Goal: Task Accomplishment & Management: Manage account settings

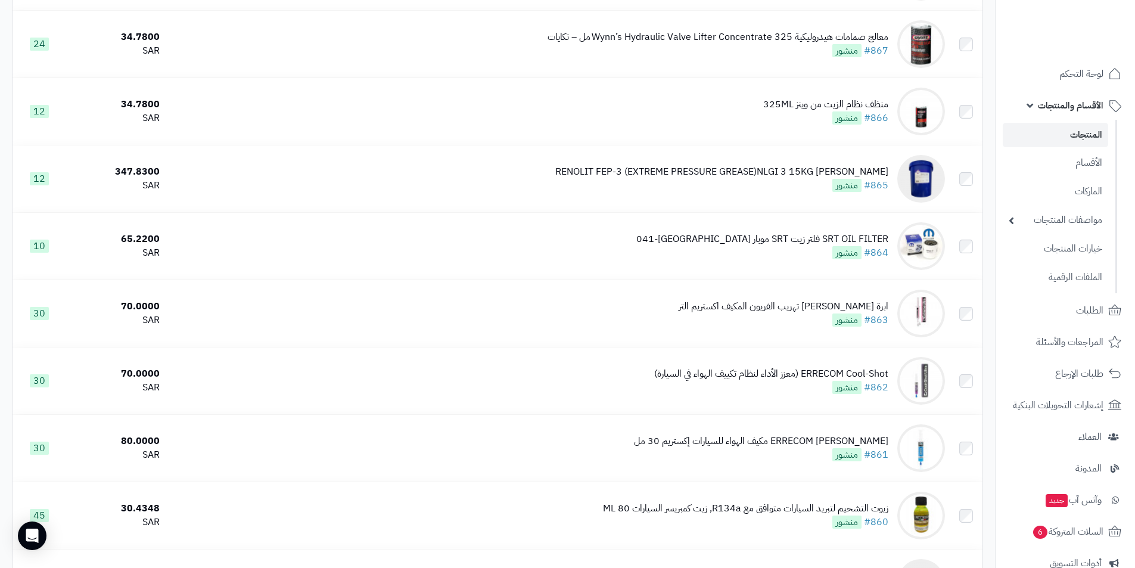
scroll to position [6452, 0]
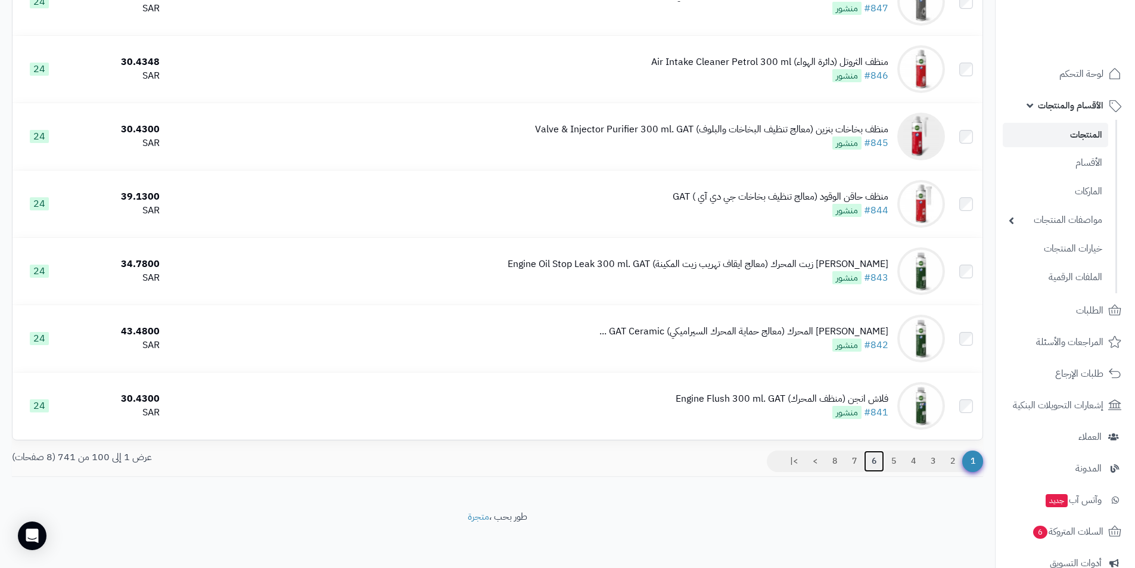
click at [871, 456] on link "6" at bounding box center [874, 461] width 20 height 21
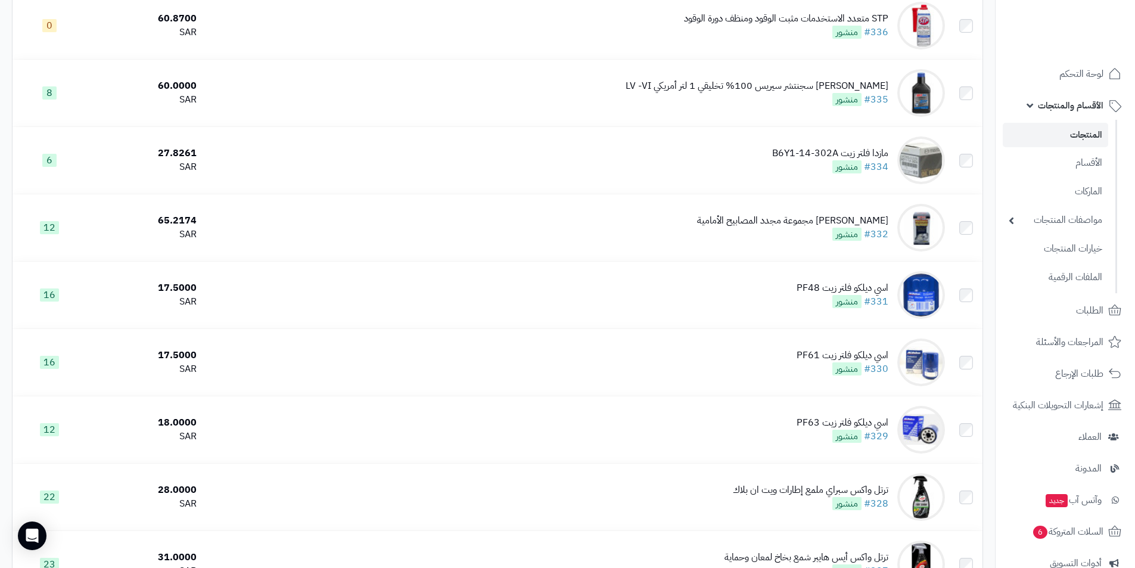
scroll to position [4411, 0]
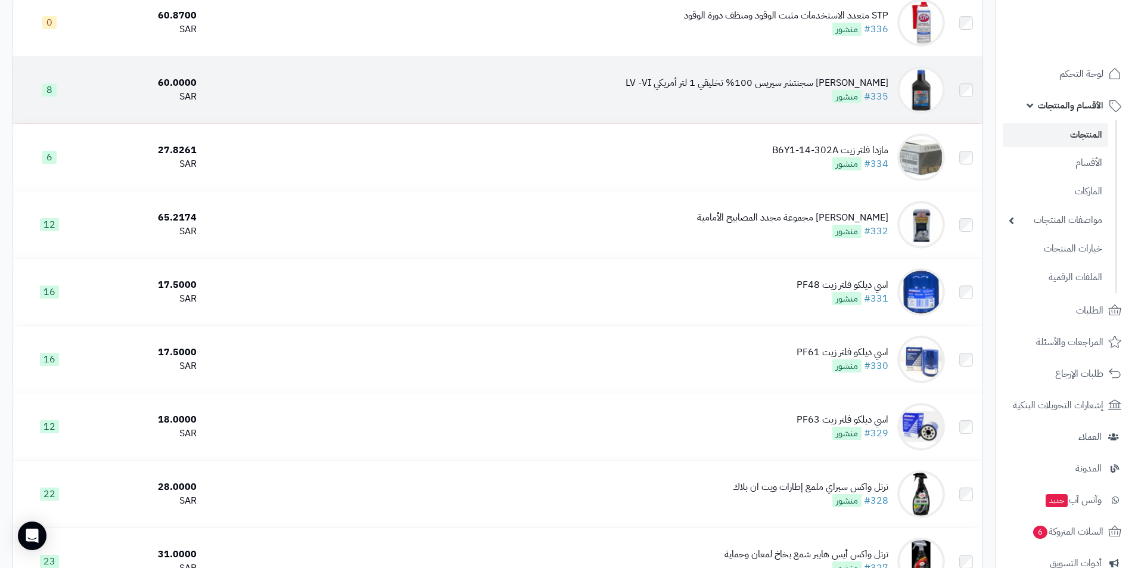
click at [759, 86] on div "[PERSON_NAME] سجنتشر سيريس 100% تخليقي 1 لتر أمريكي LV -VI" at bounding box center [757, 83] width 263 height 14
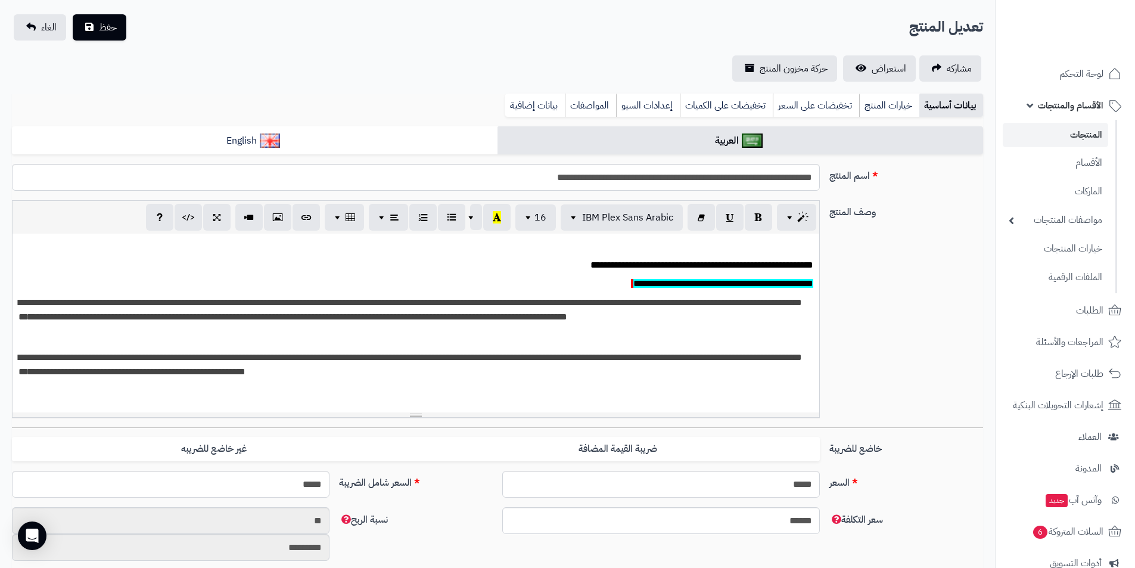
scroll to position [179, 0]
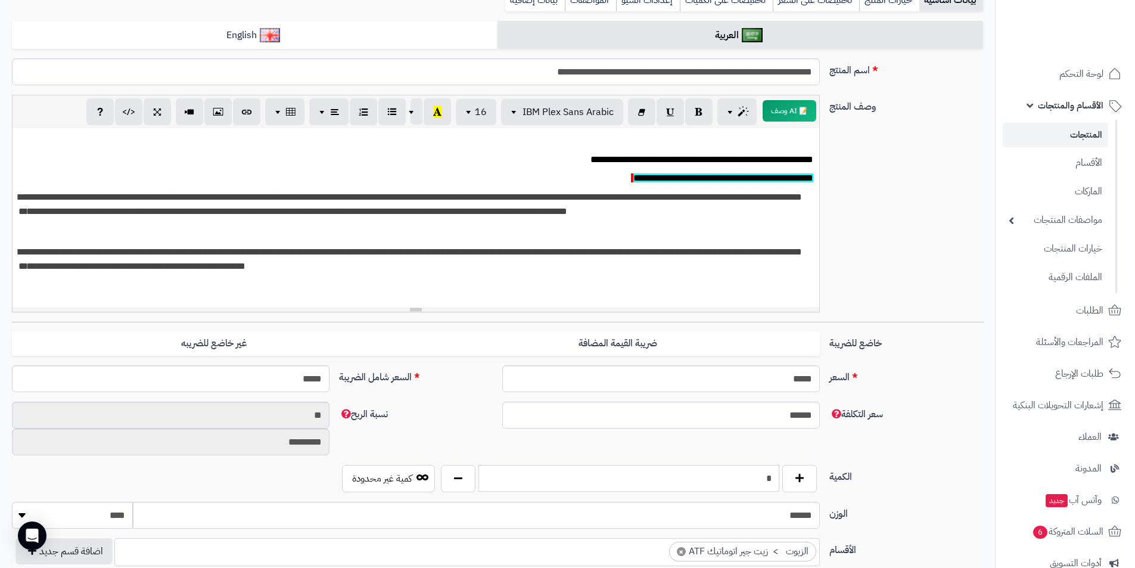
click at [753, 477] on input "*" at bounding box center [629, 478] width 301 height 27
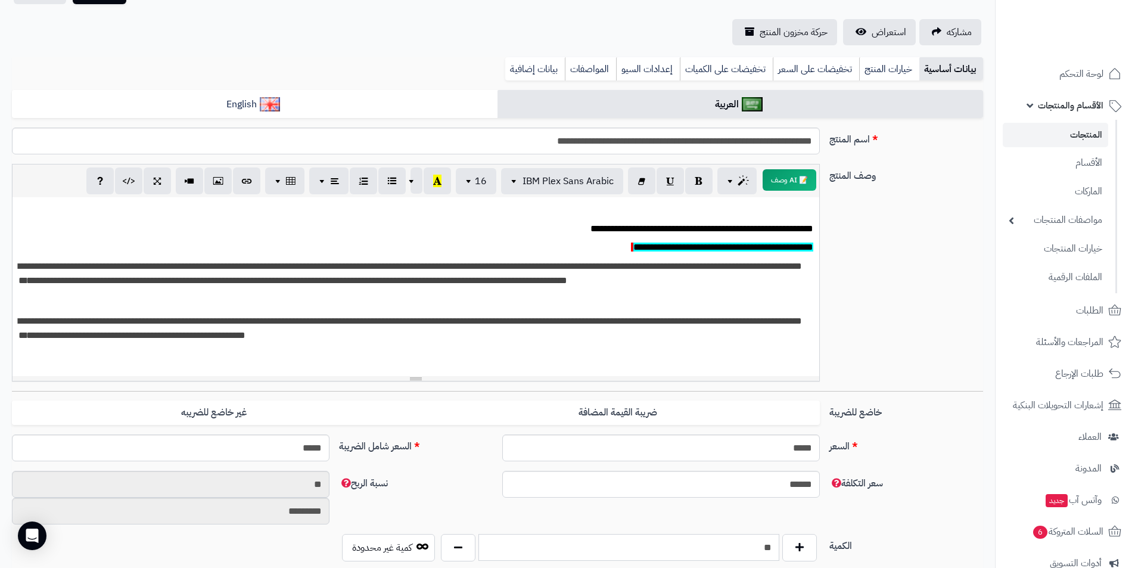
scroll to position [0, 0]
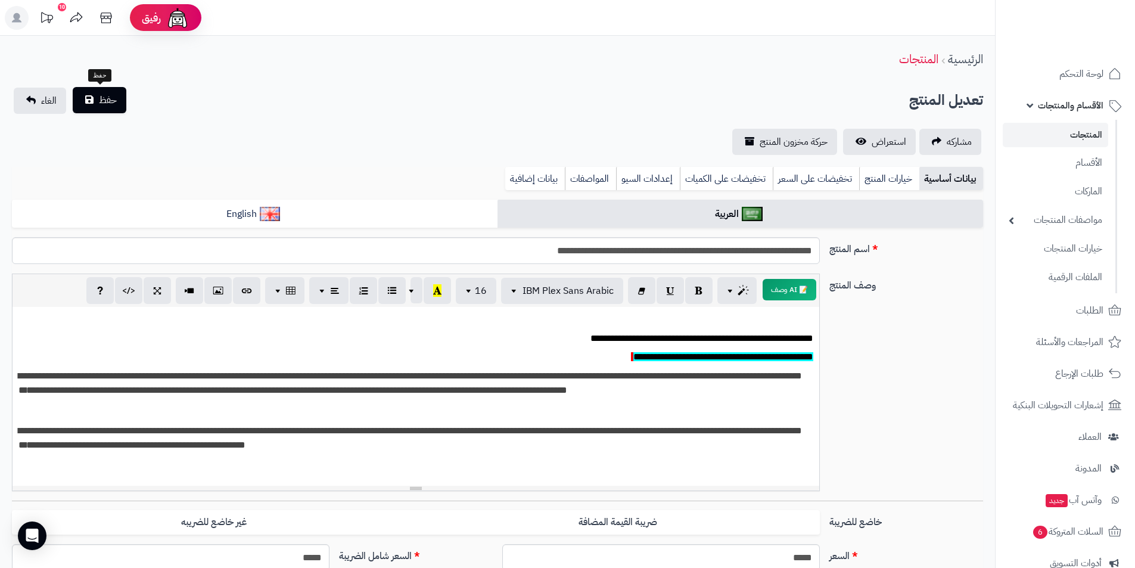
type input "**"
click at [106, 103] on span "حفظ" at bounding box center [108, 100] width 18 height 14
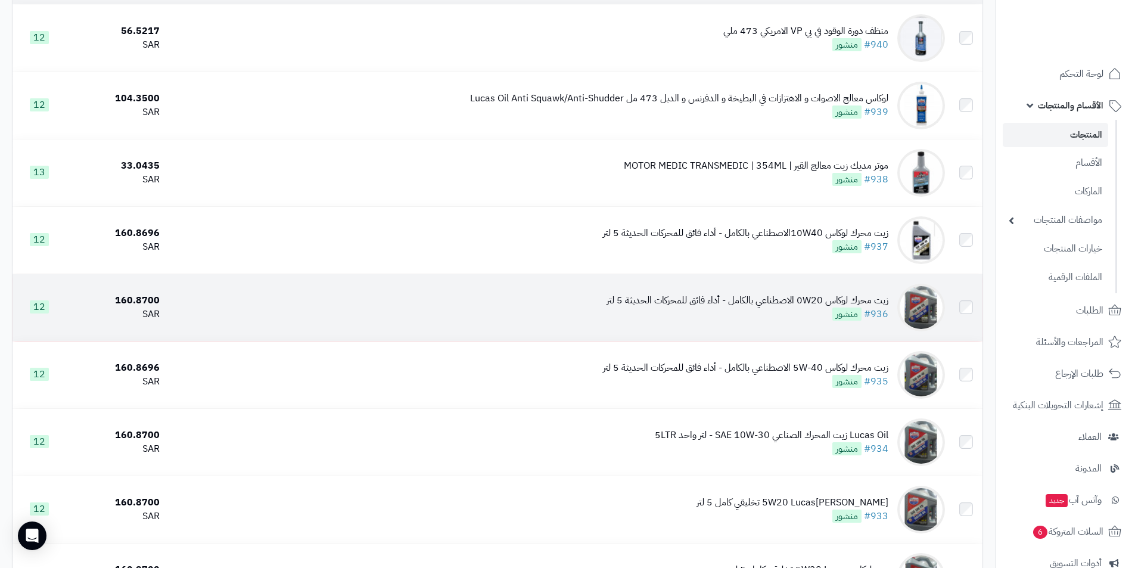
scroll to position [298, 0]
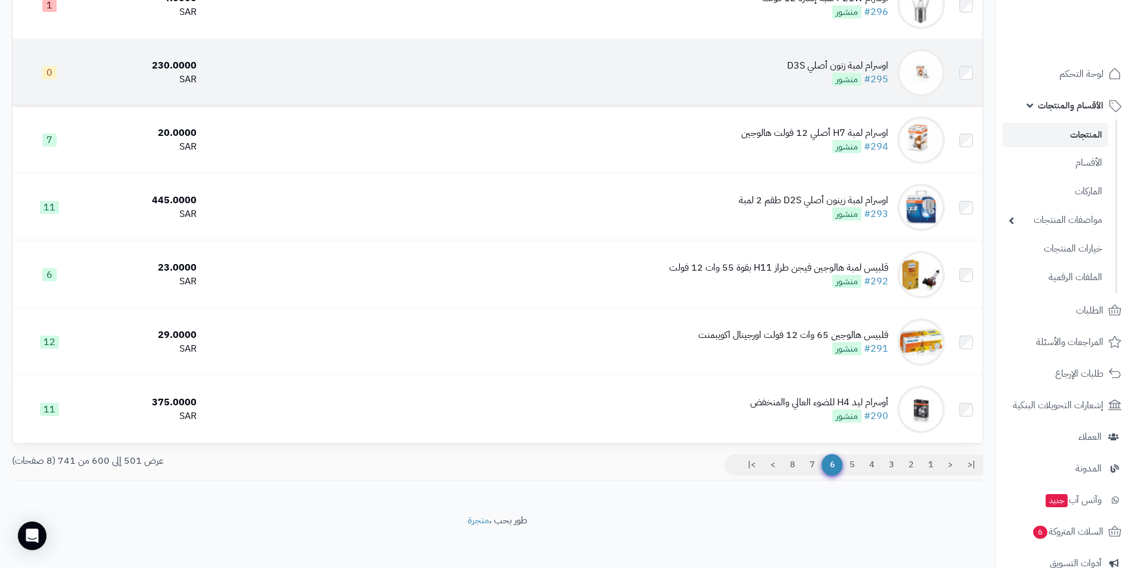
scroll to position [6452, 0]
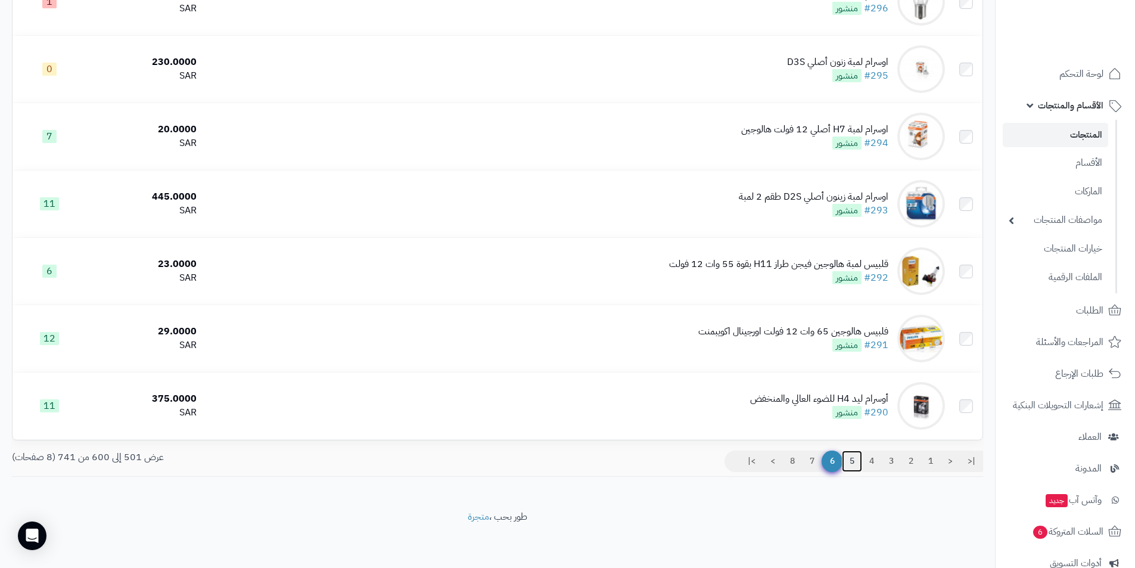
click at [851, 462] on link "5" at bounding box center [852, 461] width 20 height 21
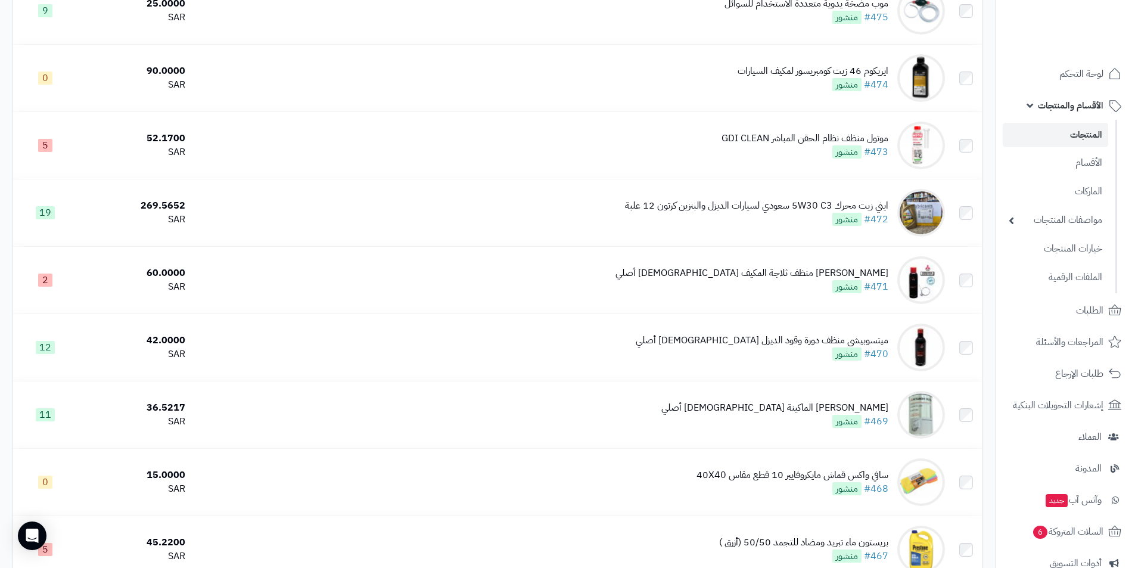
scroll to position [3278, 0]
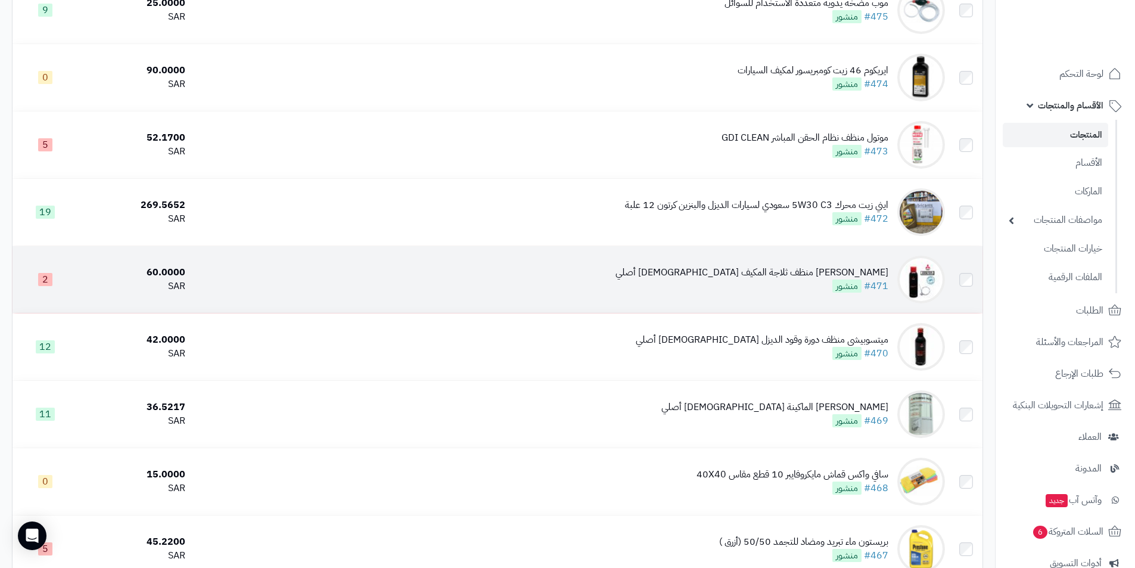
click at [823, 272] on div "ميتسوبيشي رغوة منظف ثلاجة المكيف ياباني أصلي" at bounding box center [752, 273] width 273 height 14
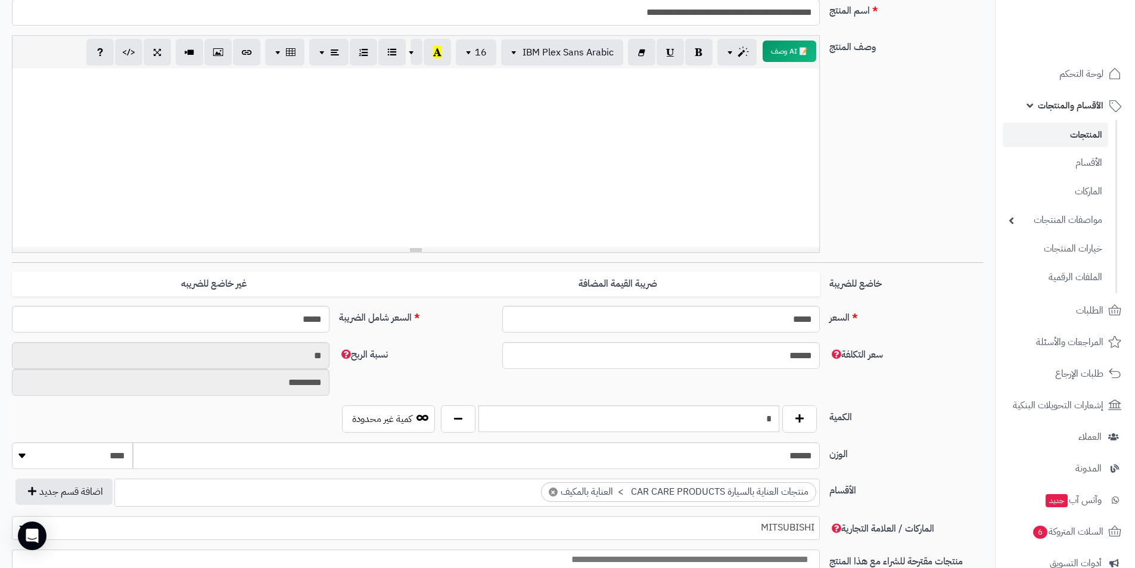
scroll to position [358, 0]
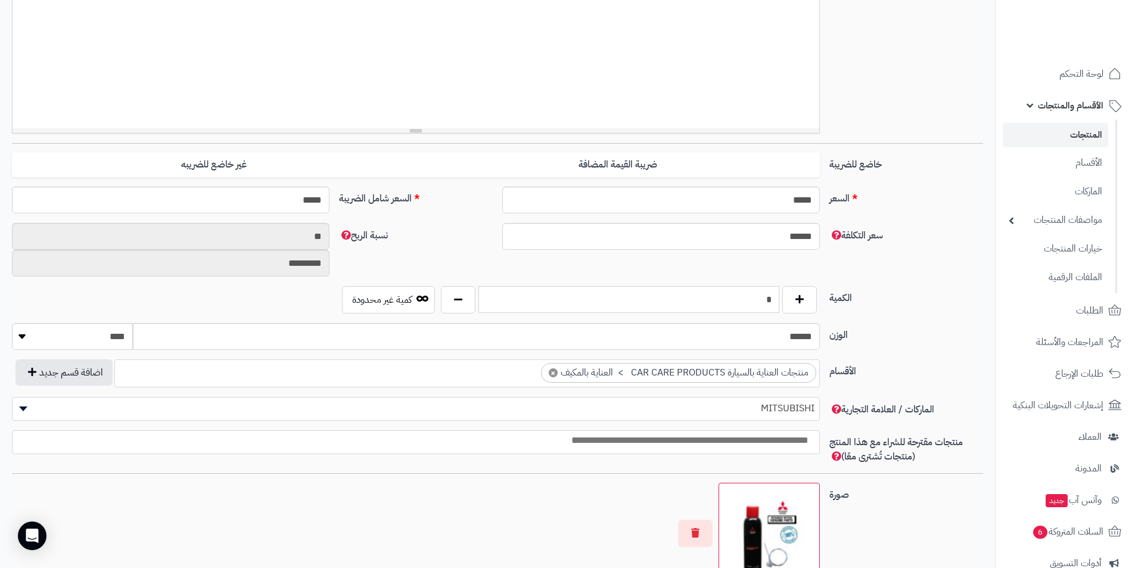
click at [729, 299] on input "*" at bounding box center [629, 299] width 301 height 27
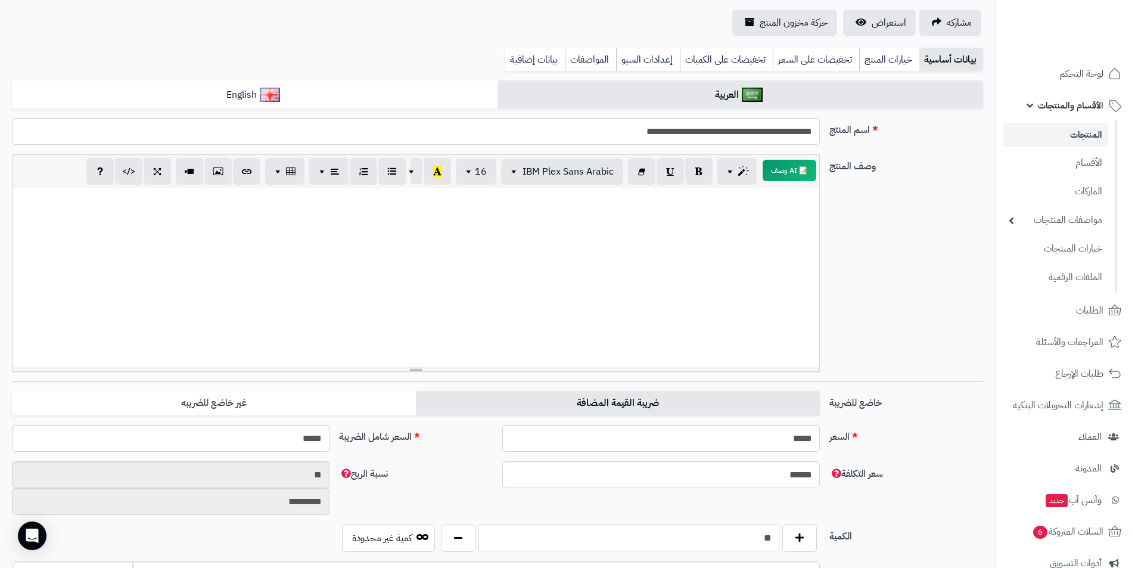
scroll to position [0, 0]
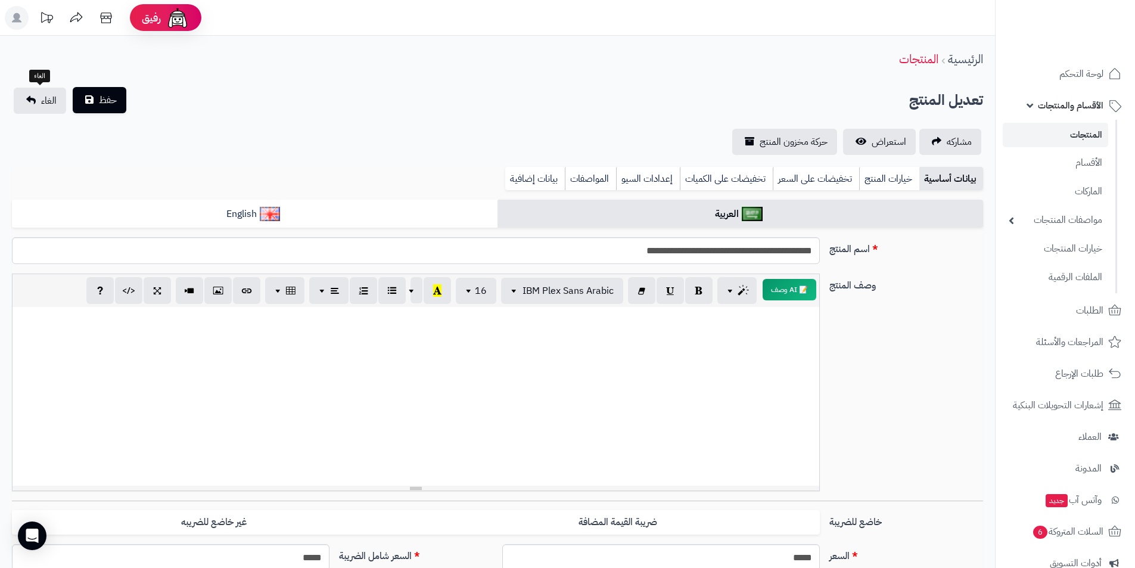
type input "**"
click at [85, 101] on button "حفظ" at bounding box center [100, 100] width 54 height 26
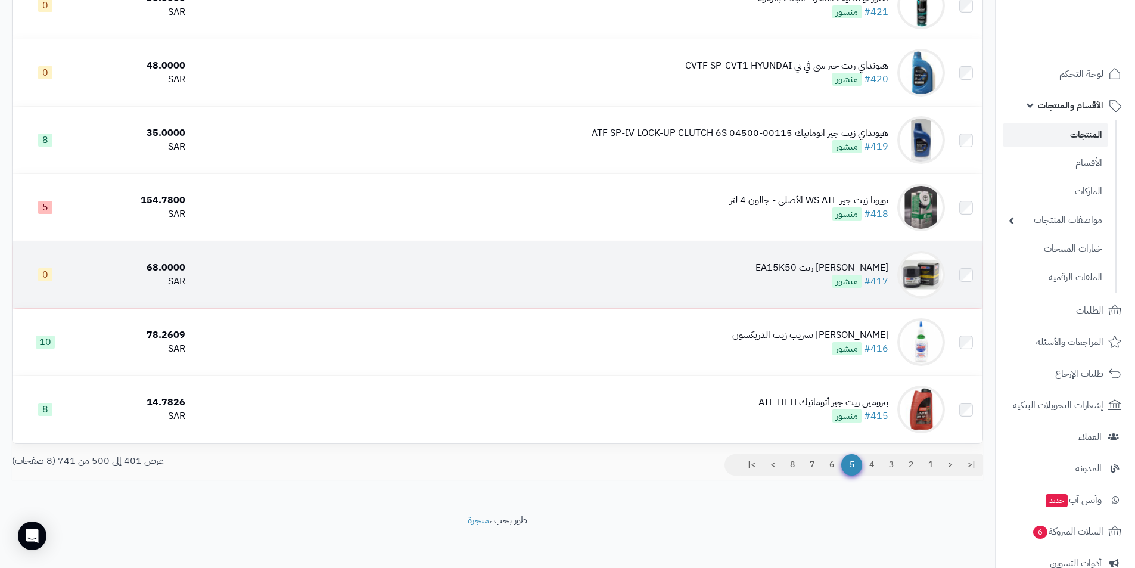
scroll to position [6452, 0]
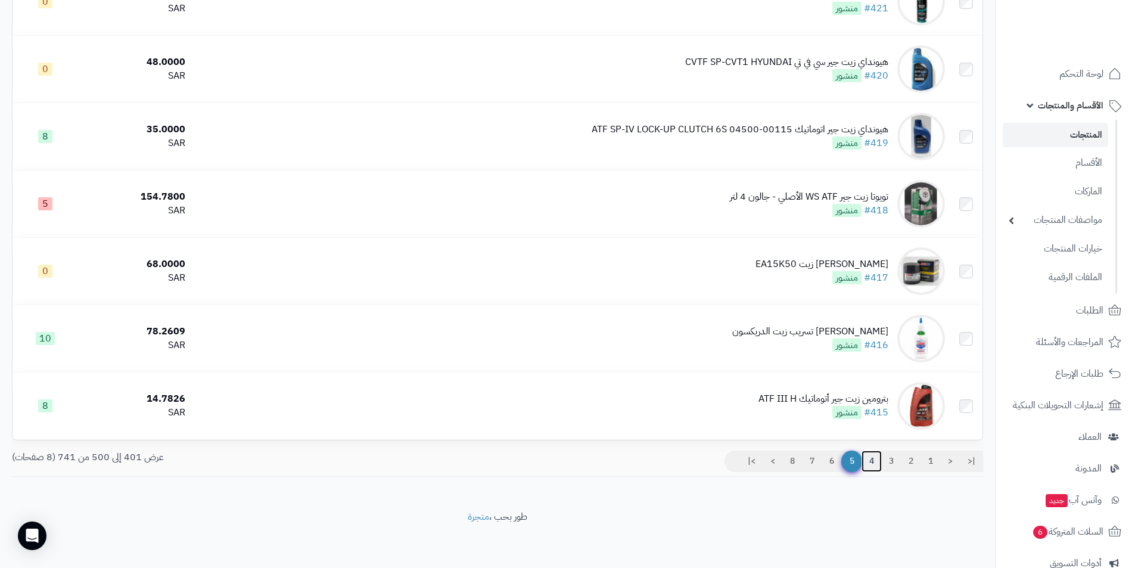
click at [868, 458] on link "4" at bounding box center [872, 461] width 20 height 21
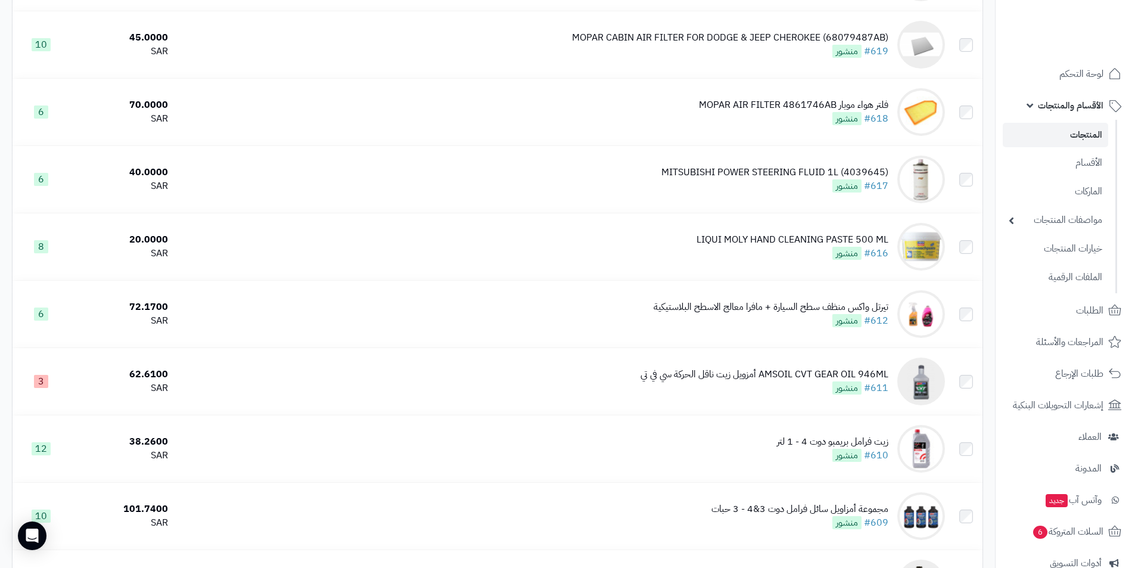
scroll to position [1311, 0]
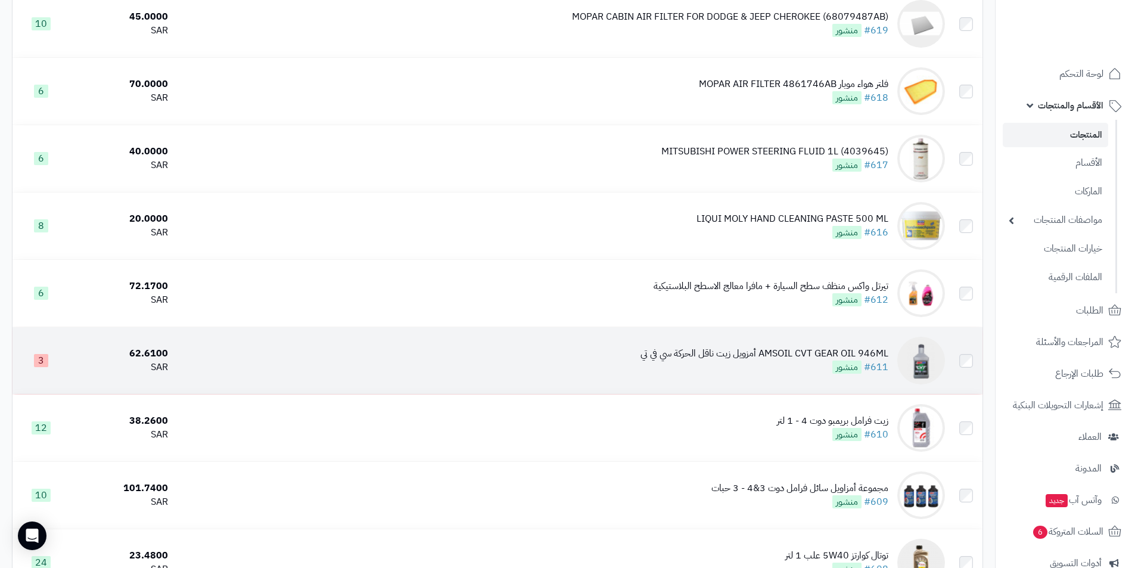
click at [770, 353] on div "AMSOIL CVT GEAR OIL 946ML أمزويل زيت ناقل الحركة سي في تي" at bounding box center [765, 354] width 248 height 14
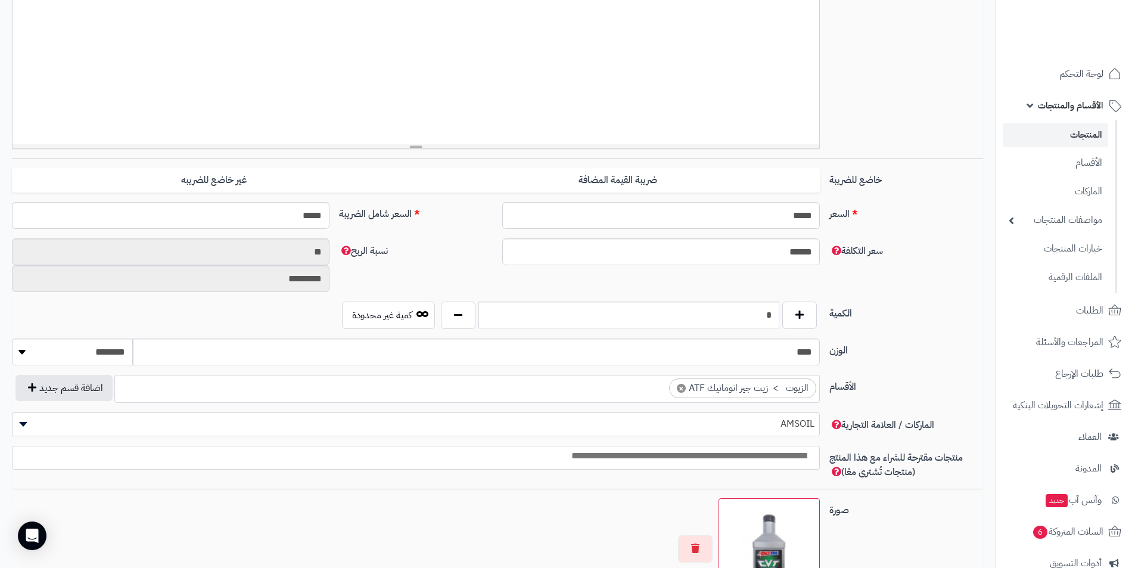
scroll to position [477, 0]
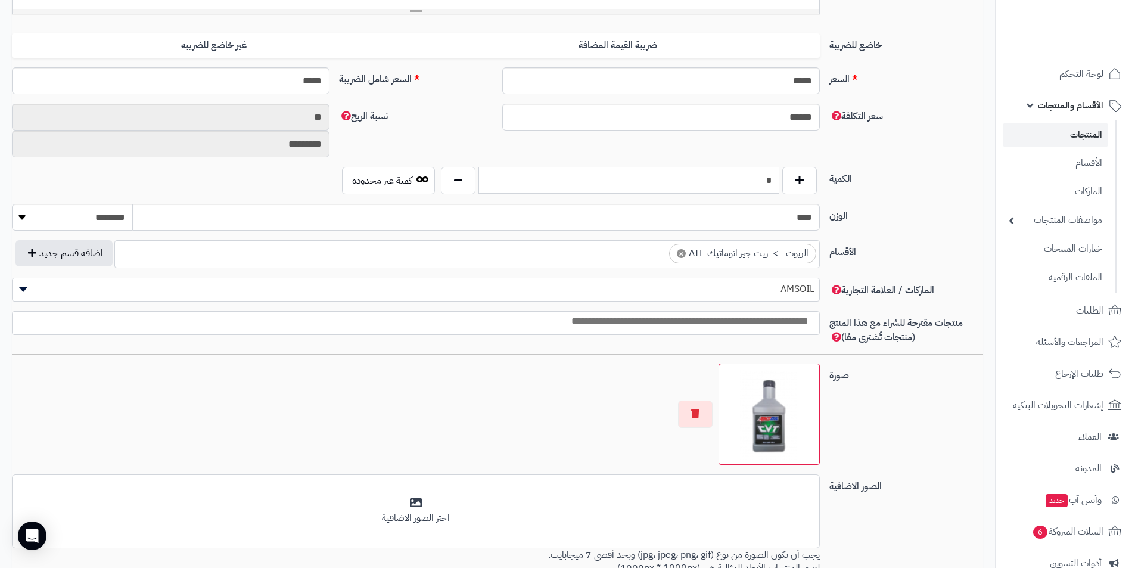
click at [751, 173] on input "*" at bounding box center [629, 180] width 301 height 27
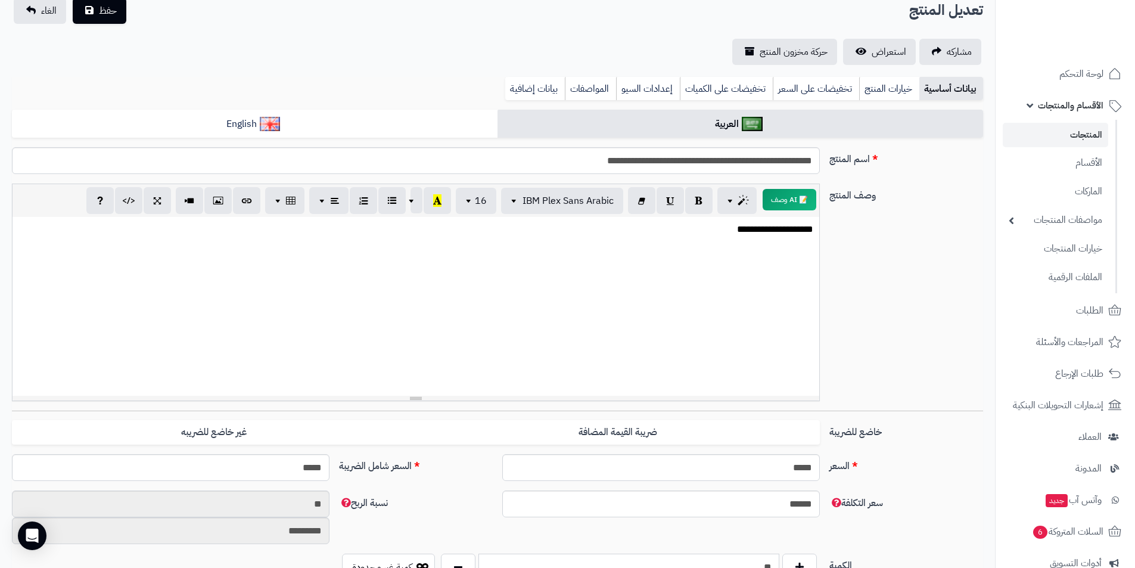
scroll to position [0, 0]
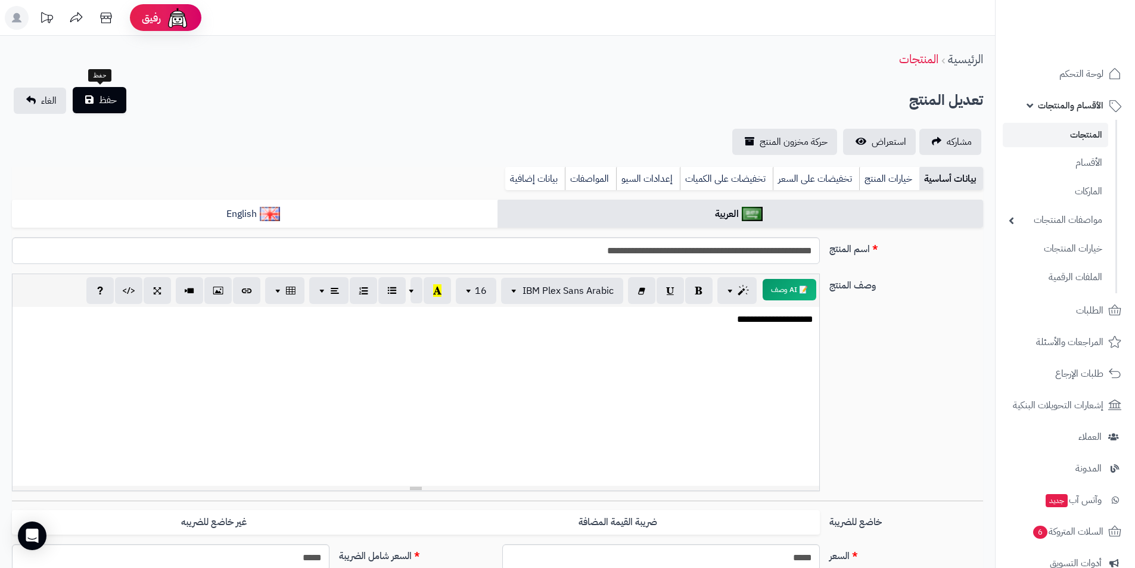
type input "**"
click at [107, 89] on button "حفظ" at bounding box center [100, 100] width 54 height 26
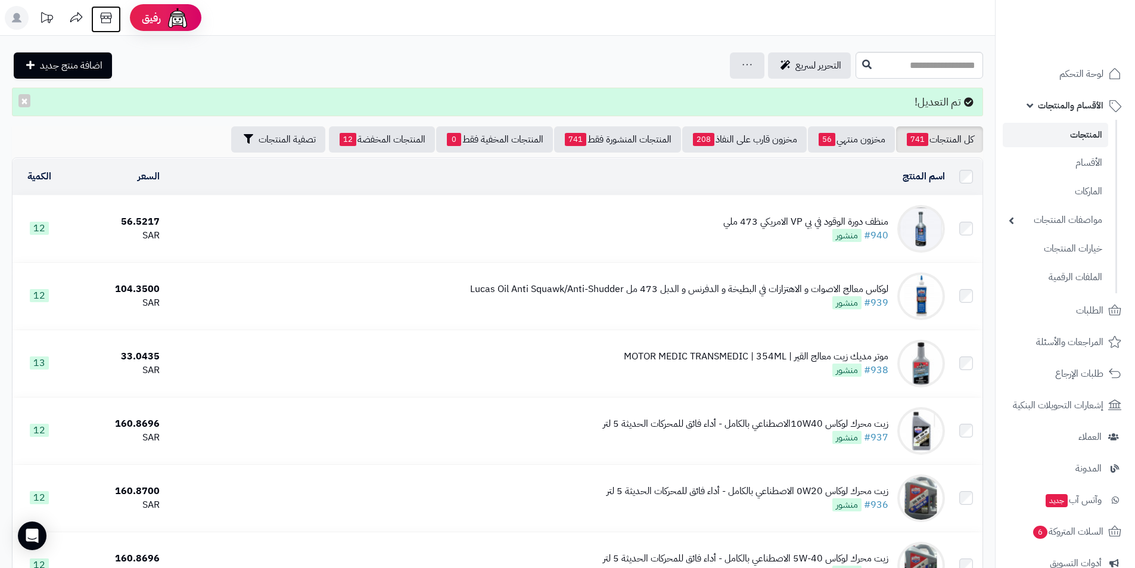
click at [112, 17] on icon at bounding box center [106, 18] width 24 height 24
click at [65, 66] on span "اضافة منتج جديد" at bounding box center [71, 65] width 63 height 14
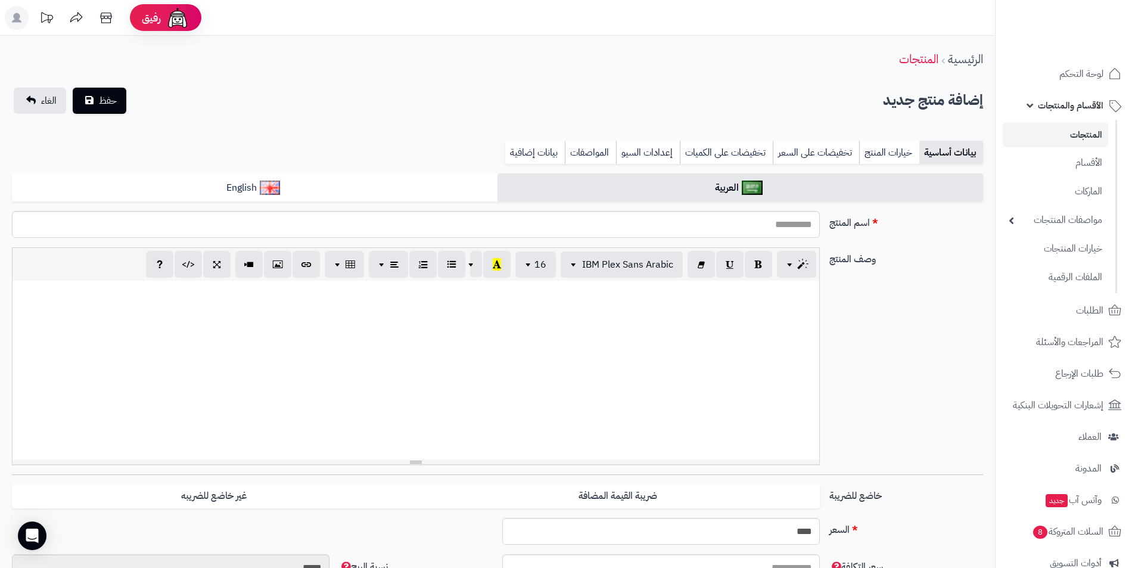
select select
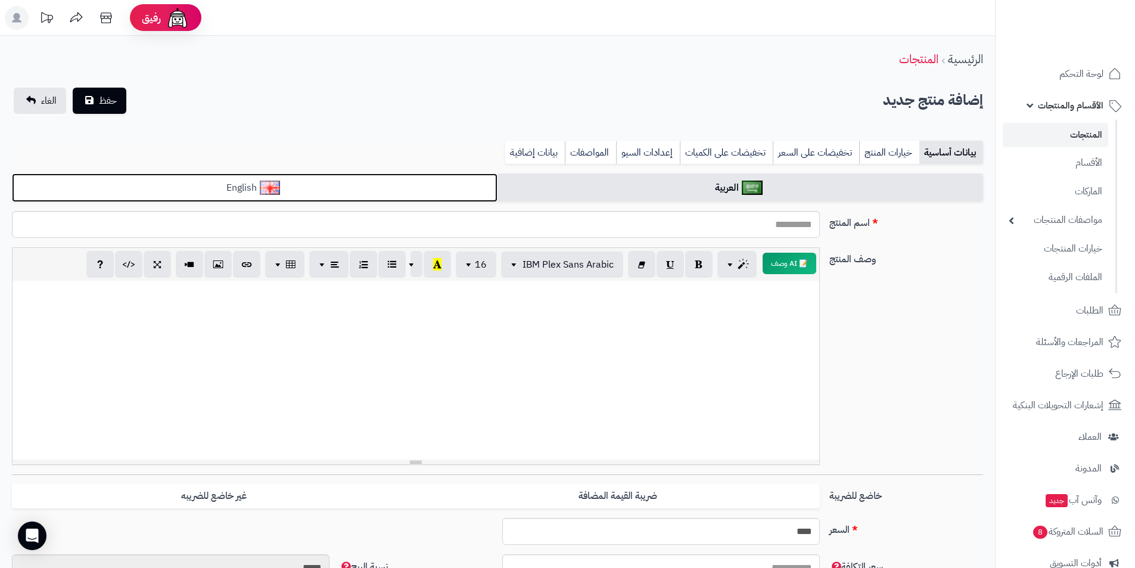
click at [433, 188] on link "English" at bounding box center [255, 187] width 486 height 29
